Goal: Book appointment/travel/reservation

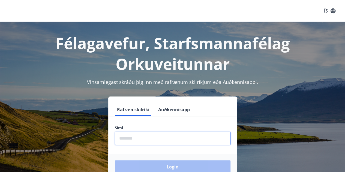
click at [184, 143] on input "phone" at bounding box center [173, 138] width 116 height 13
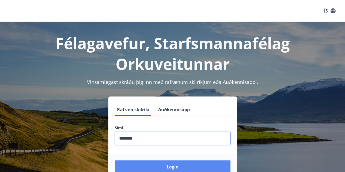
type input "********"
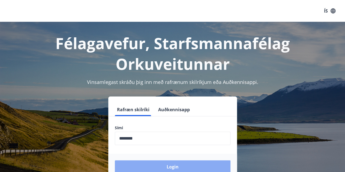
click at [159, 169] on button "Login" at bounding box center [173, 166] width 116 height 13
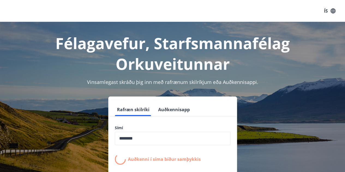
scroll to position [67, 0]
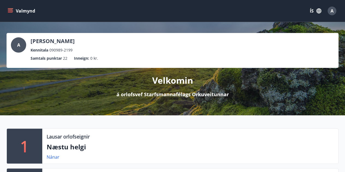
click at [11, 9] on icon "menu" at bounding box center [10, 10] width 5 height 5
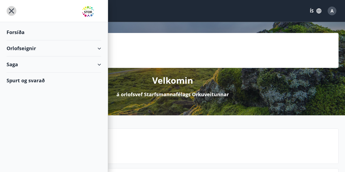
click at [11, 9] on icon "menu" at bounding box center [12, 11] width 10 height 10
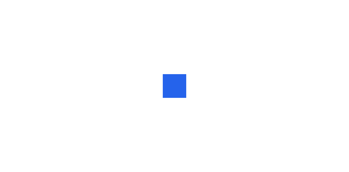
click at [158, 116] on div at bounding box center [174, 86] width 349 height 172
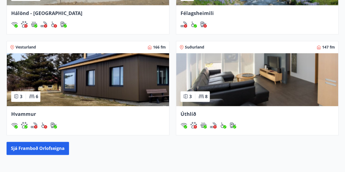
scroll to position [294, 0]
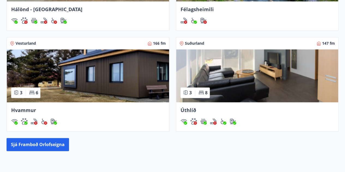
click at [221, 84] on img at bounding box center [257, 75] width 162 height 53
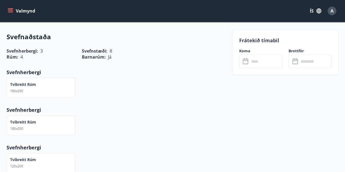
scroll to position [557, 0]
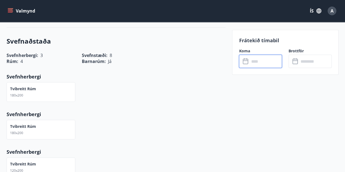
click at [258, 63] on input "text" at bounding box center [265, 61] width 33 height 13
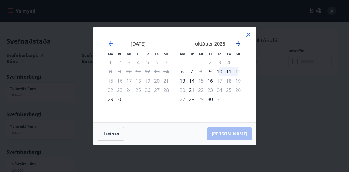
click at [238, 44] on icon "Move forward to switch to the next month." at bounding box center [238, 43] width 4 height 4
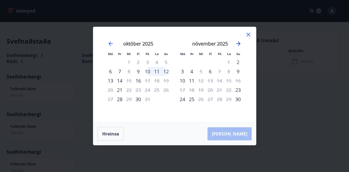
click at [238, 44] on icon "Move forward to switch to the next month." at bounding box center [238, 43] width 4 height 4
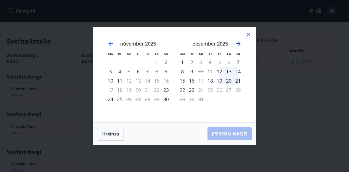
click at [238, 44] on icon "Move forward to switch to the next month." at bounding box center [238, 43] width 4 height 4
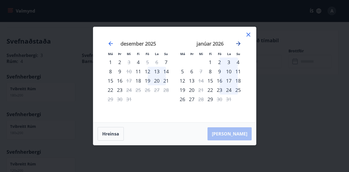
click at [238, 44] on icon "Move forward to switch to the next month." at bounding box center [238, 43] width 4 height 4
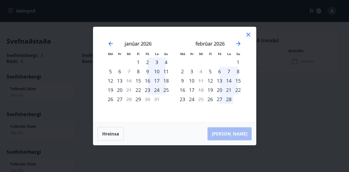
click at [221, 73] on div "6" at bounding box center [219, 71] width 9 height 9
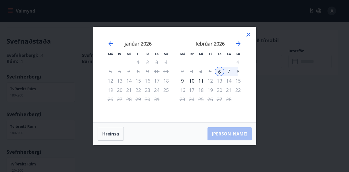
click at [238, 72] on div "8" at bounding box center [237, 71] width 9 height 9
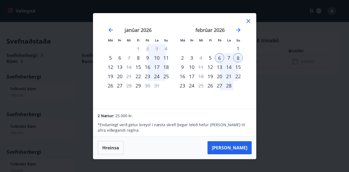
click at [219, 56] on div "6" at bounding box center [219, 57] width 9 height 9
click at [220, 59] on div "6" at bounding box center [219, 57] width 9 height 9
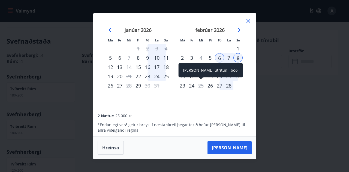
click at [201, 86] on div "25" at bounding box center [200, 85] width 9 height 9
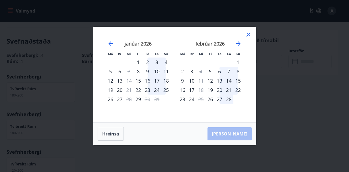
click at [221, 71] on div "6" at bounding box center [219, 71] width 9 height 9
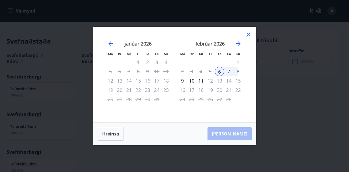
click at [207, 72] on div "5" at bounding box center [210, 71] width 9 height 9
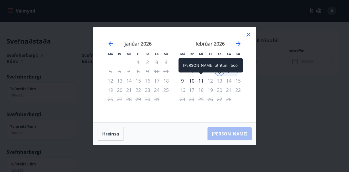
click at [201, 81] on div "11" at bounding box center [200, 80] width 9 height 9
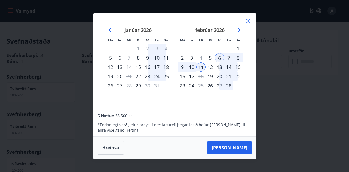
click at [222, 59] on div "6" at bounding box center [219, 57] width 9 height 9
click at [227, 58] on div "7" at bounding box center [228, 57] width 9 height 9
click at [248, 20] on icon at bounding box center [248, 21] width 7 height 7
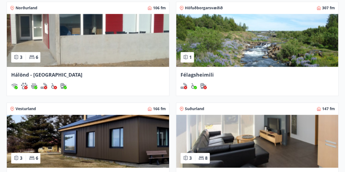
scroll to position [229, 0]
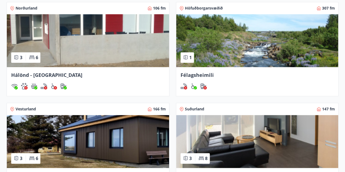
click at [224, 144] on img at bounding box center [257, 141] width 162 height 53
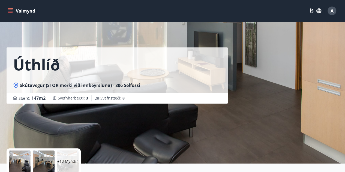
scroll to position [138, 0]
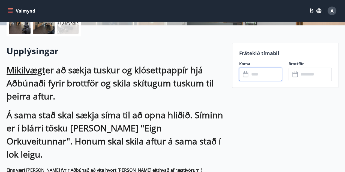
click at [255, 75] on input "text" at bounding box center [265, 74] width 33 height 13
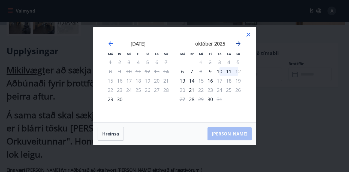
click at [238, 44] on icon "Move forward to switch to the next month." at bounding box center [238, 43] width 7 height 7
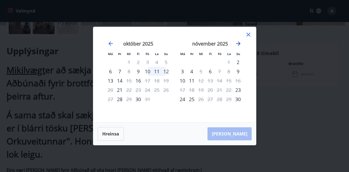
click at [238, 44] on icon "Move forward to switch to the next month." at bounding box center [238, 43] width 7 height 7
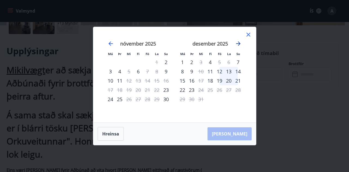
click at [238, 44] on icon "Move forward to switch to the next month." at bounding box center [238, 43] width 7 height 7
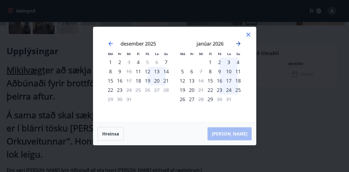
click at [238, 44] on icon "Move forward to switch to the next month." at bounding box center [238, 43] width 7 height 7
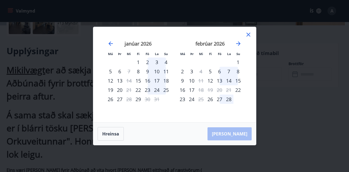
click at [219, 70] on div "6" at bounding box center [219, 71] width 9 height 9
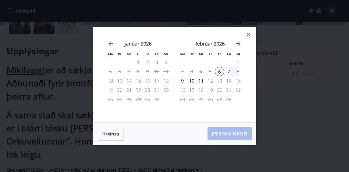
click at [238, 72] on div "8" at bounding box center [237, 71] width 9 height 9
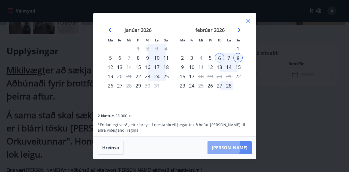
click at [240, 147] on button "Taka Frá" at bounding box center [230, 147] width 44 height 13
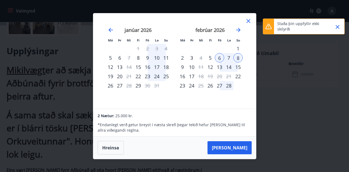
click at [251, 19] on icon at bounding box center [248, 21] width 7 height 7
